Goal: Information Seeking & Learning: Learn about a topic

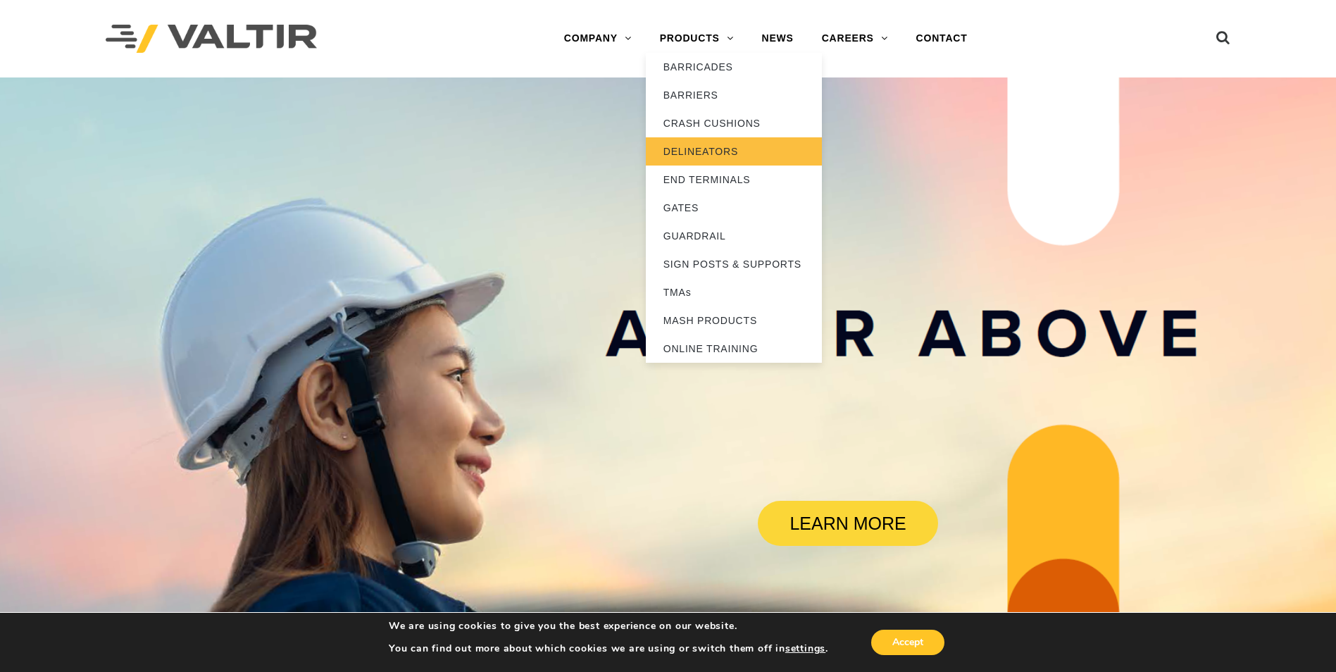
click at [709, 144] on link "DELINEATORS" at bounding box center [734, 151] width 176 height 28
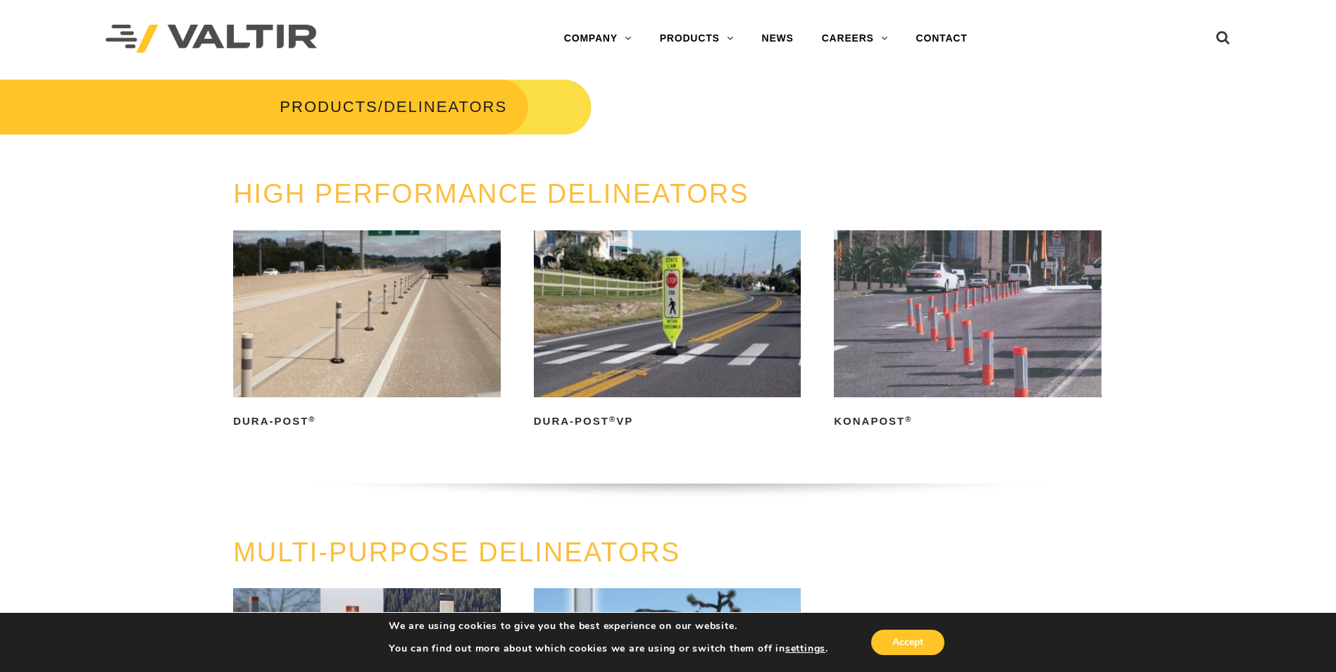
click at [640, 326] on img at bounding box center [668, 313] width 268 height 167
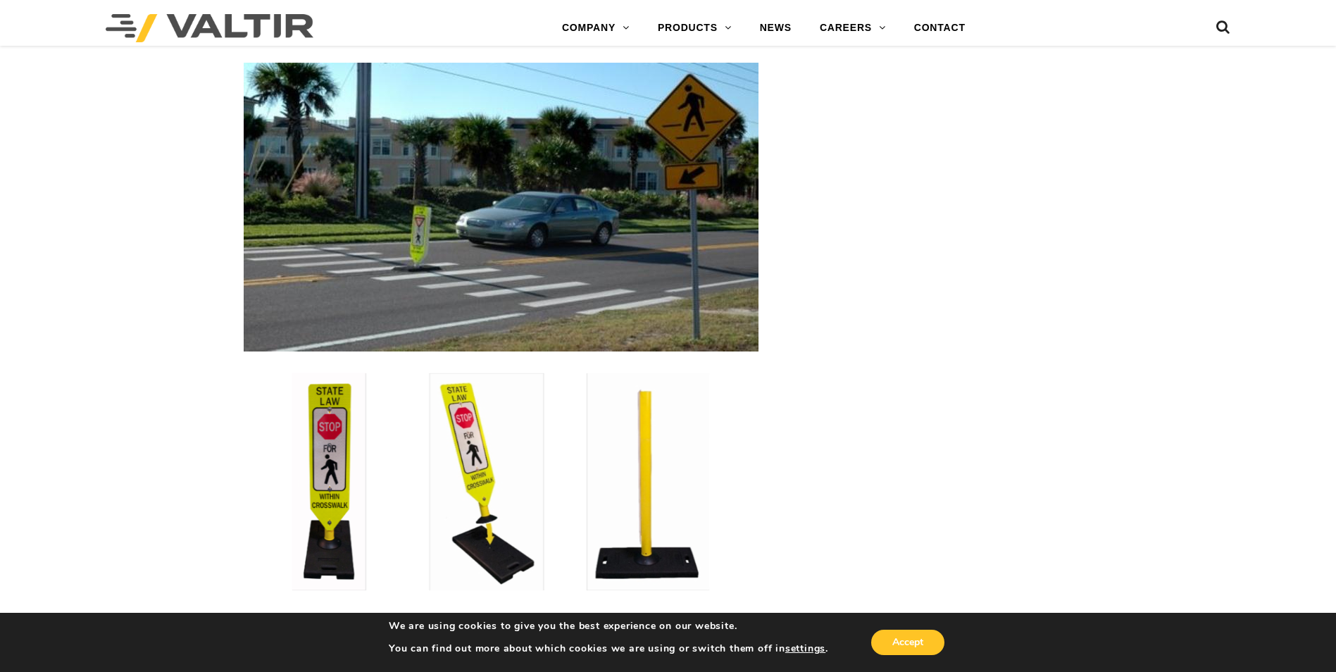
scroll to position [2465, 0]
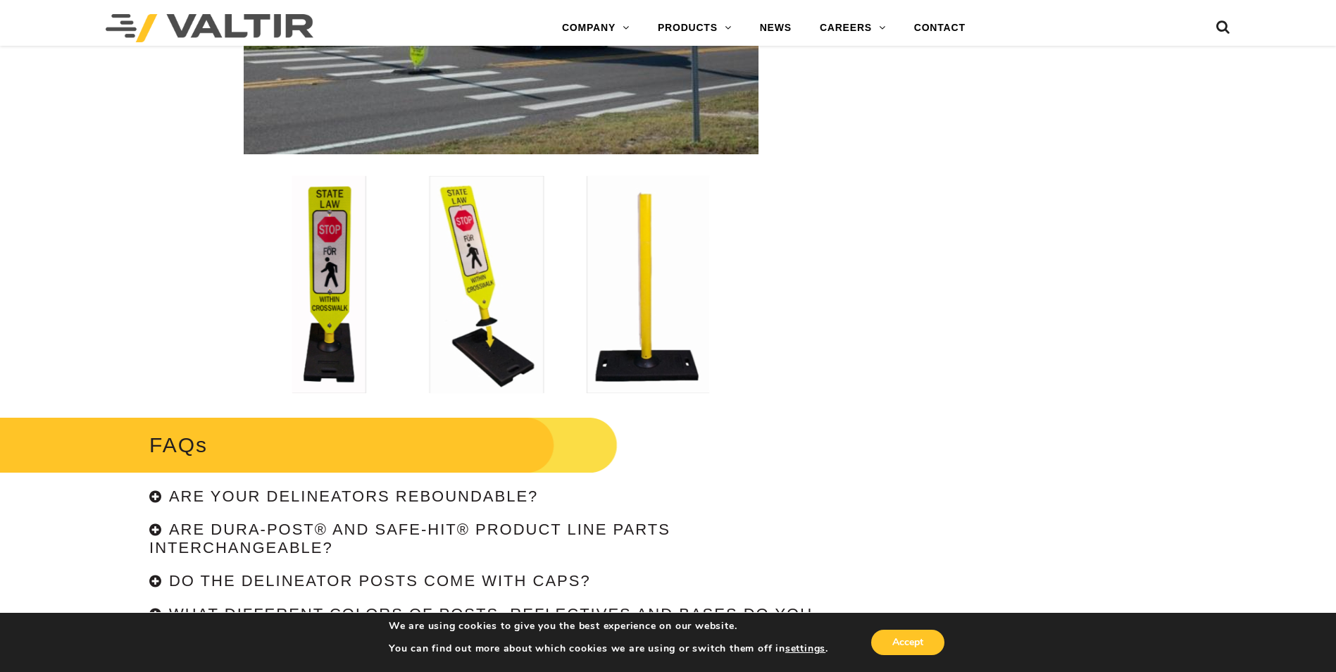
click at [525, 356] on img at bounding box center [501, 284] width 418 height 218
